Goal: Communication & Community: Answer question/provide support

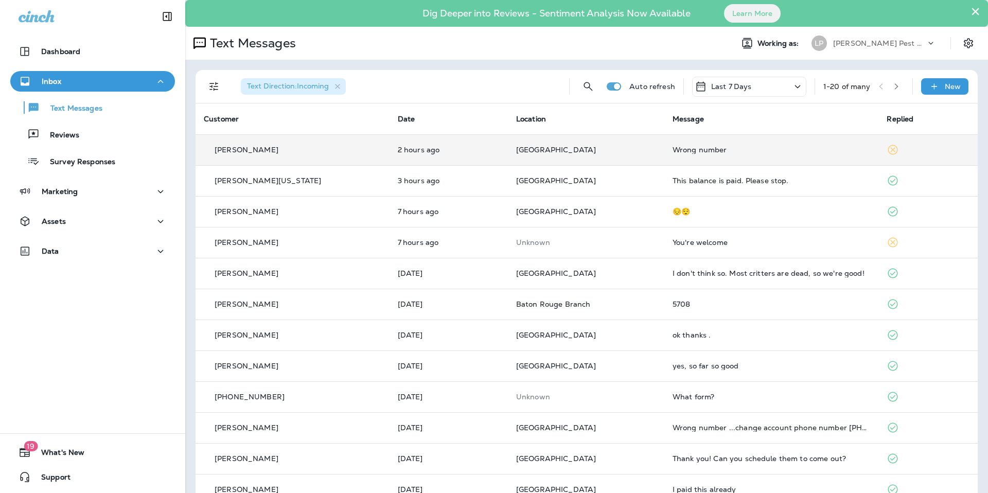
click at [632, 155] on td "[GEOGRAPHIC_DATA]" at bounding box center [586, 149] width 157 height 31
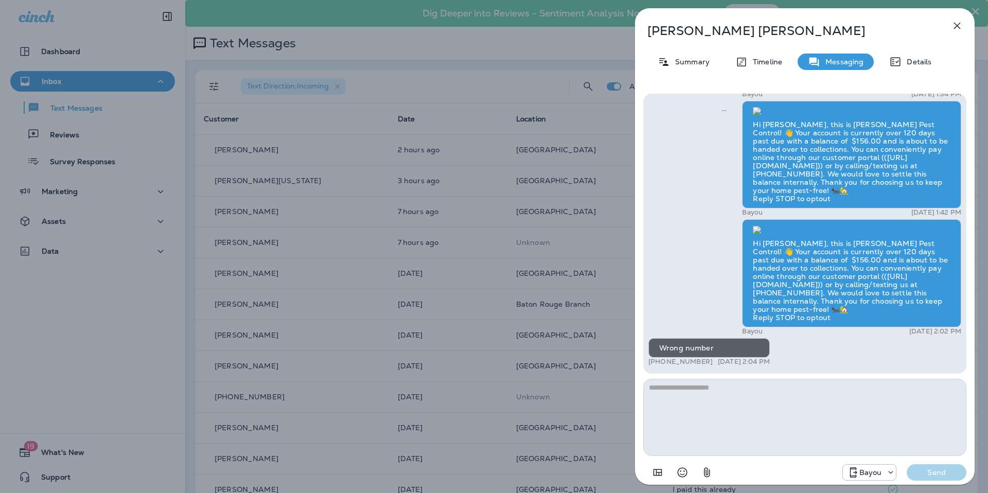
drag, startPoint x: 476, startPoint y: 199, endPoint x: 488, endPoint y: 194, distance: 12.7
click at [476, 199] on div "[PERSON_NAME] Summary Timeline Messaging Details Hi [PERSON_NAME], this is [PER…" at bounding box center [494, 246] width 988 height 493
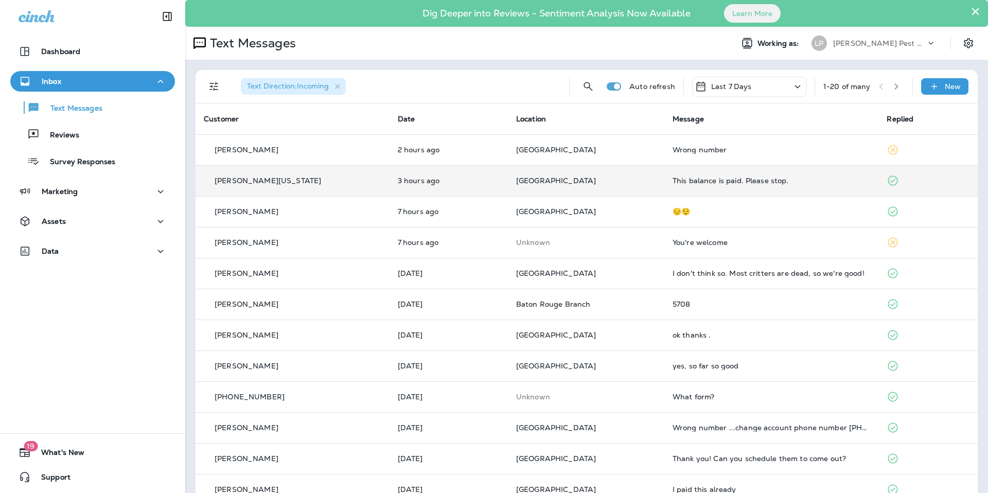
click at [571, 180] on p "[GEOGRAPHIC_DATA]" at bounding box center [586, 181] width 140 height 8
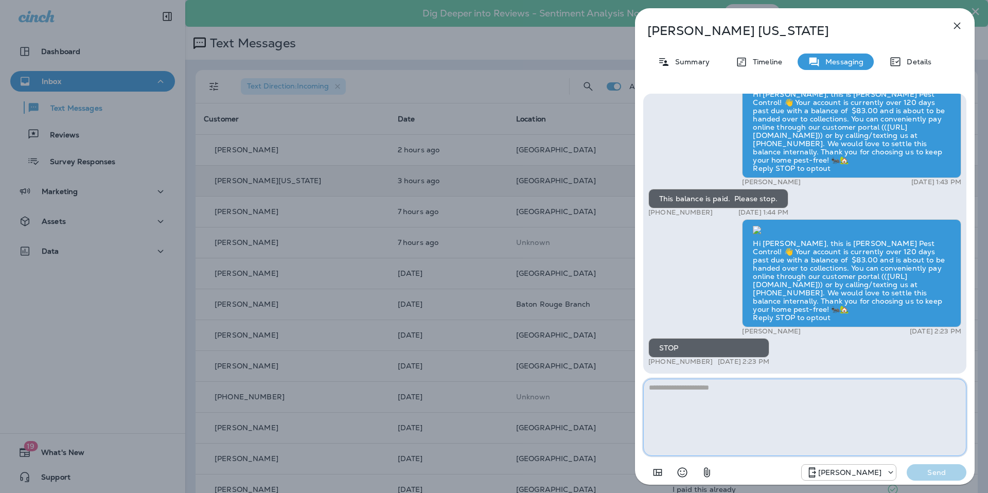
click at [794, 403] on textarea at bounding box center [805, 417] width 323 height 77
type textarea "**********"
click at [943, 469] on p "Send" at bounding box center [936, 472] width 43 height 9
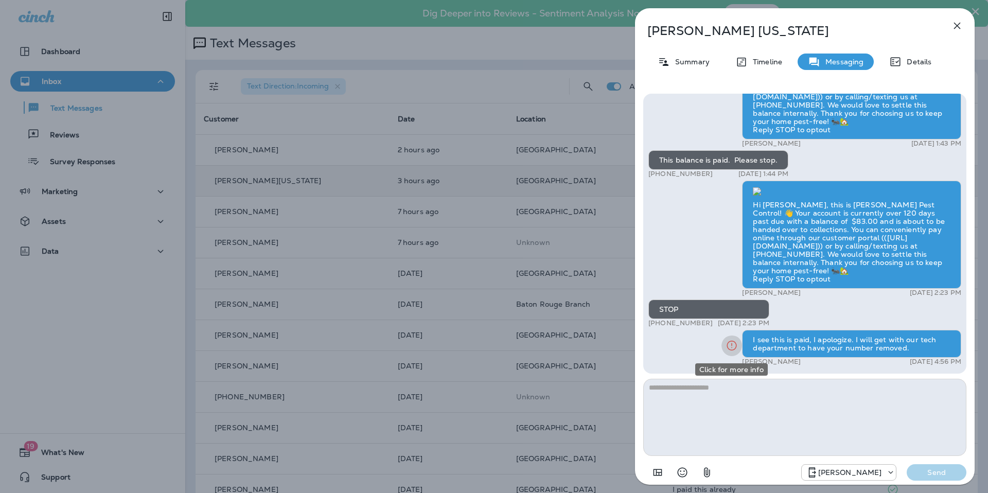
click at [732, 348] on icon "Click for more info" at bounding box center [732, 345] width 12 height 13
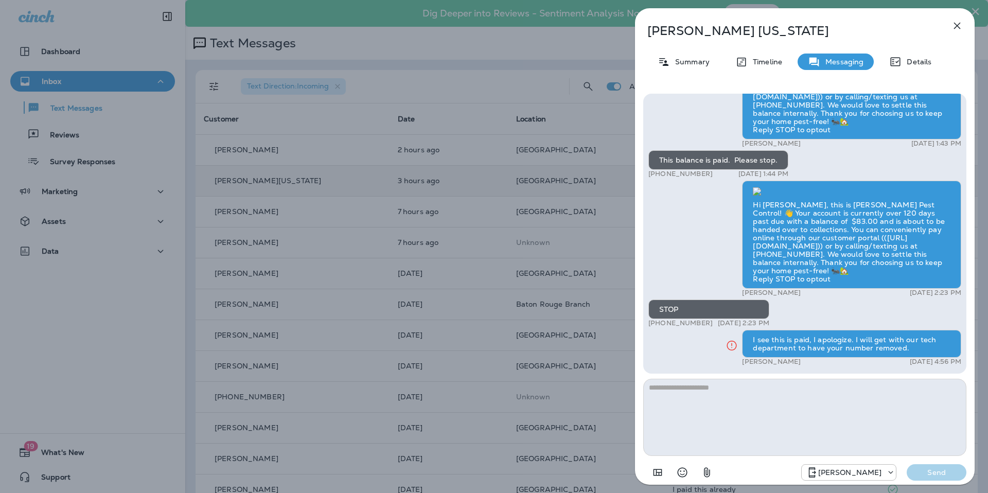
click at [958, 25] on icon "button" at bounding box center [957, 26] width 7 height 7
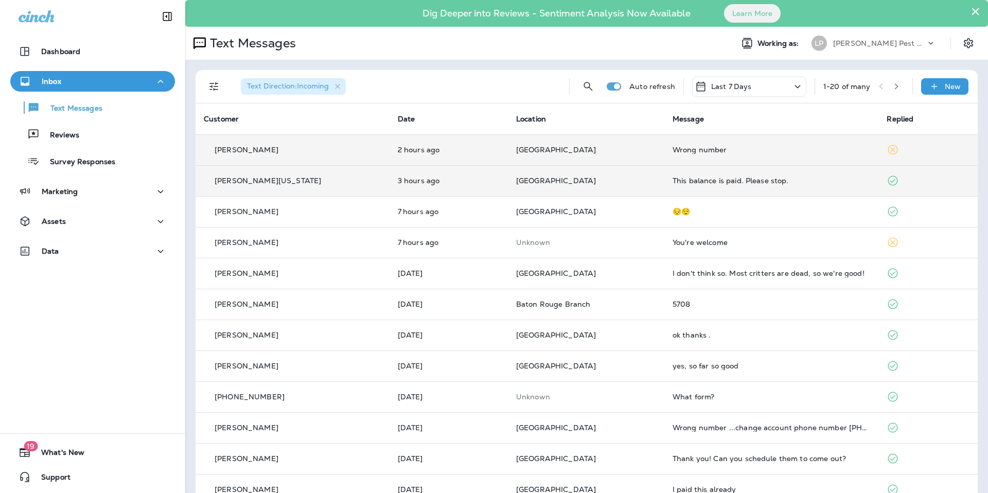
click at [677, 151] on div "Wrong number" at bounding box center [772, 150] width 198 height 8
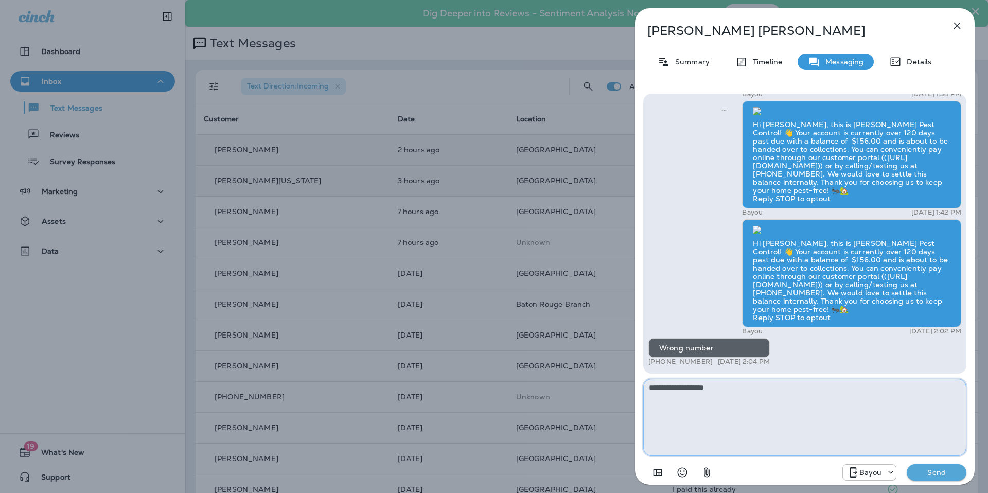
type textarea "**********"
click at [937, 479] on button "Send" at bounding box center [937, 472] width 60 height 16
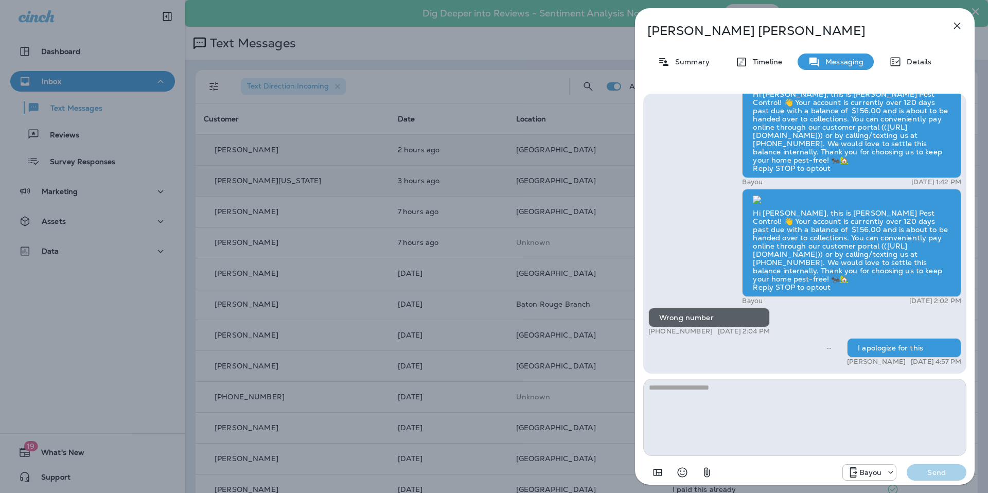
click at [957, 25] on icon "button" at bounding box center [957, 26] width 7 height 7
